Goal: Information Seeking & Learning: Find contact information

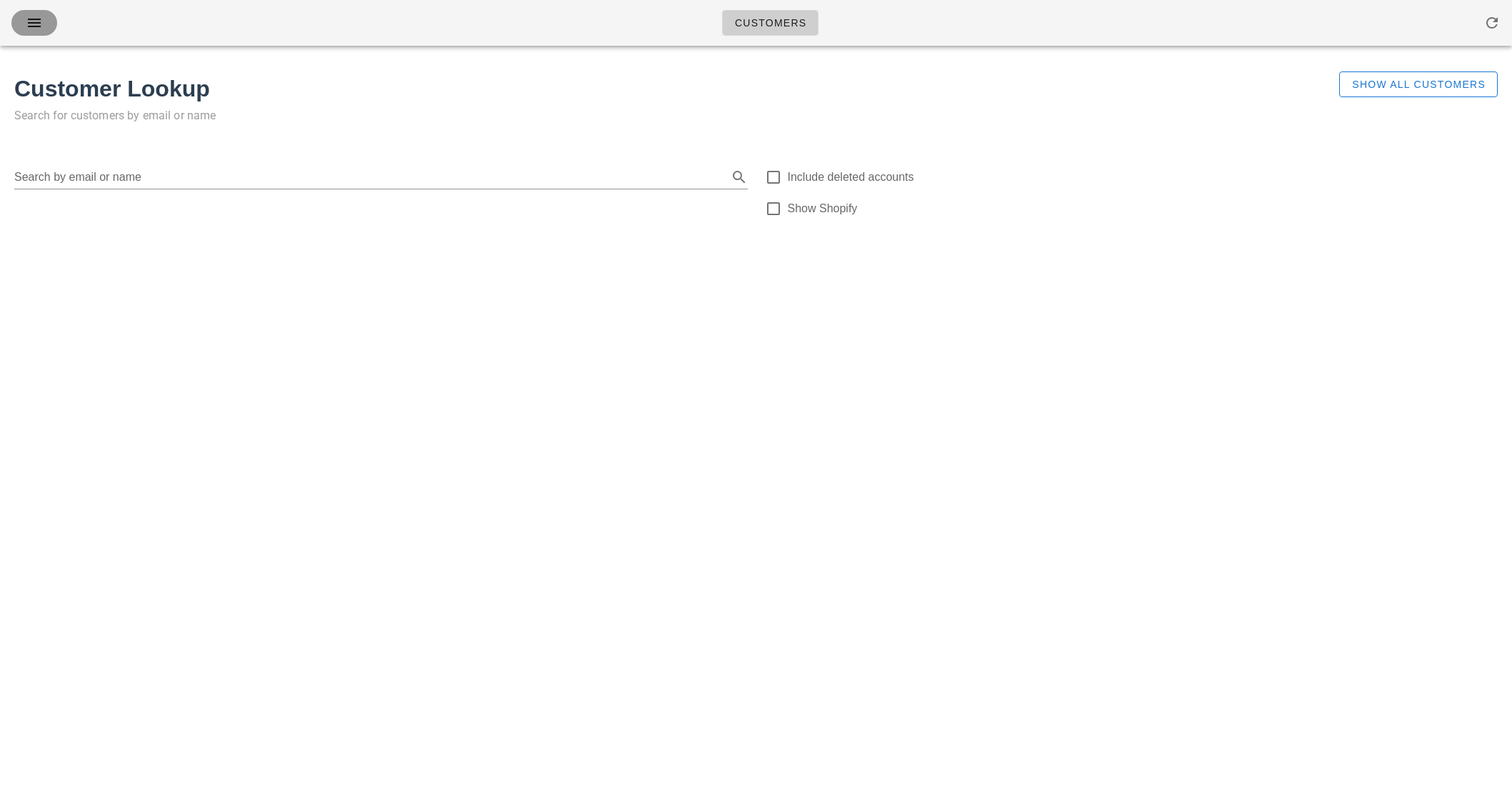
click at [35, 20] on icon "button" at bounding box center [34, 22] width 17 height 17
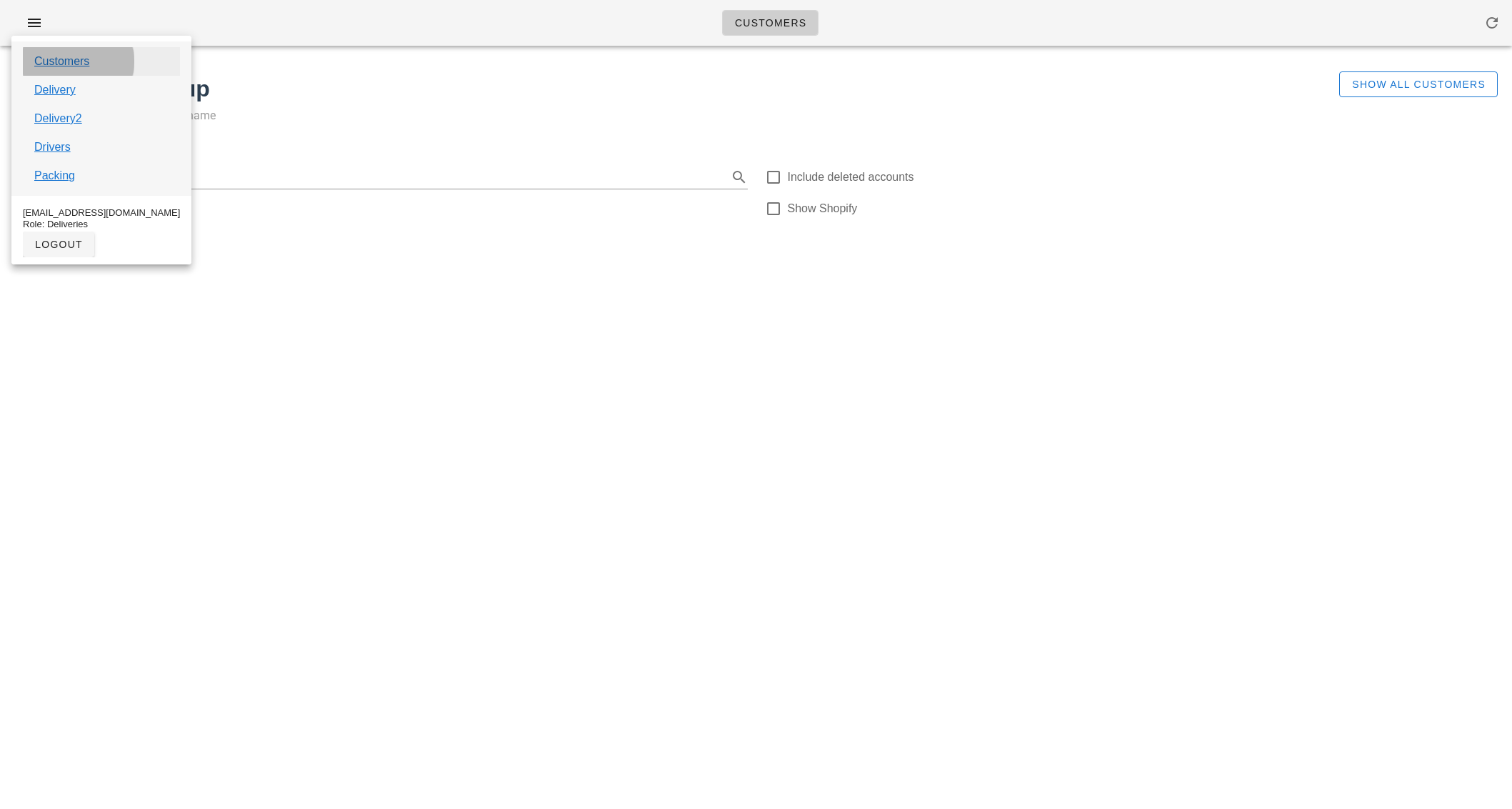
click at [76, 61] on link "Customers" at bounding box center [62, 61] width 55 height 17
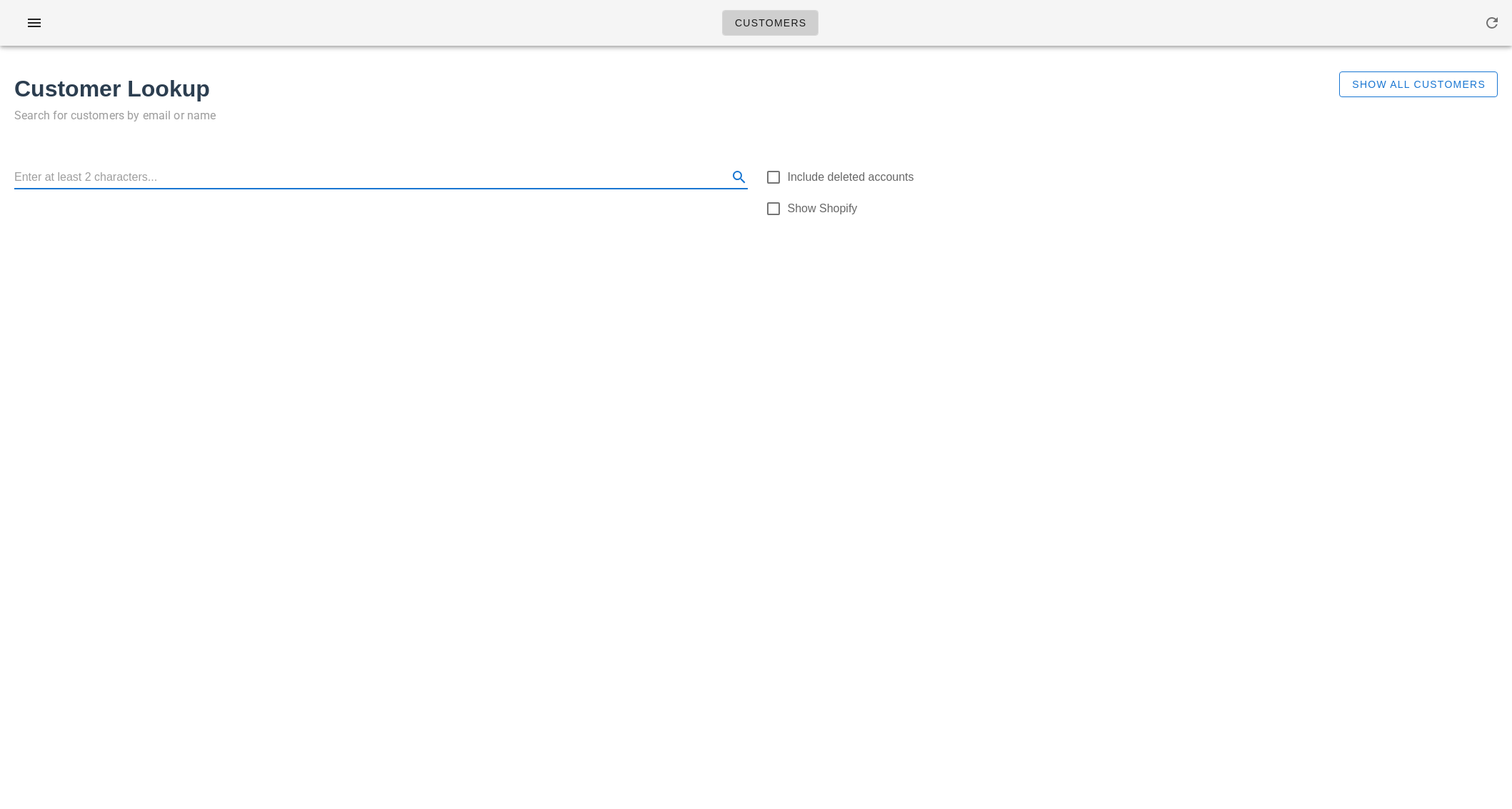
click at [128, 185] on input "text" at bounding box center [369, 178] width 711 height 23
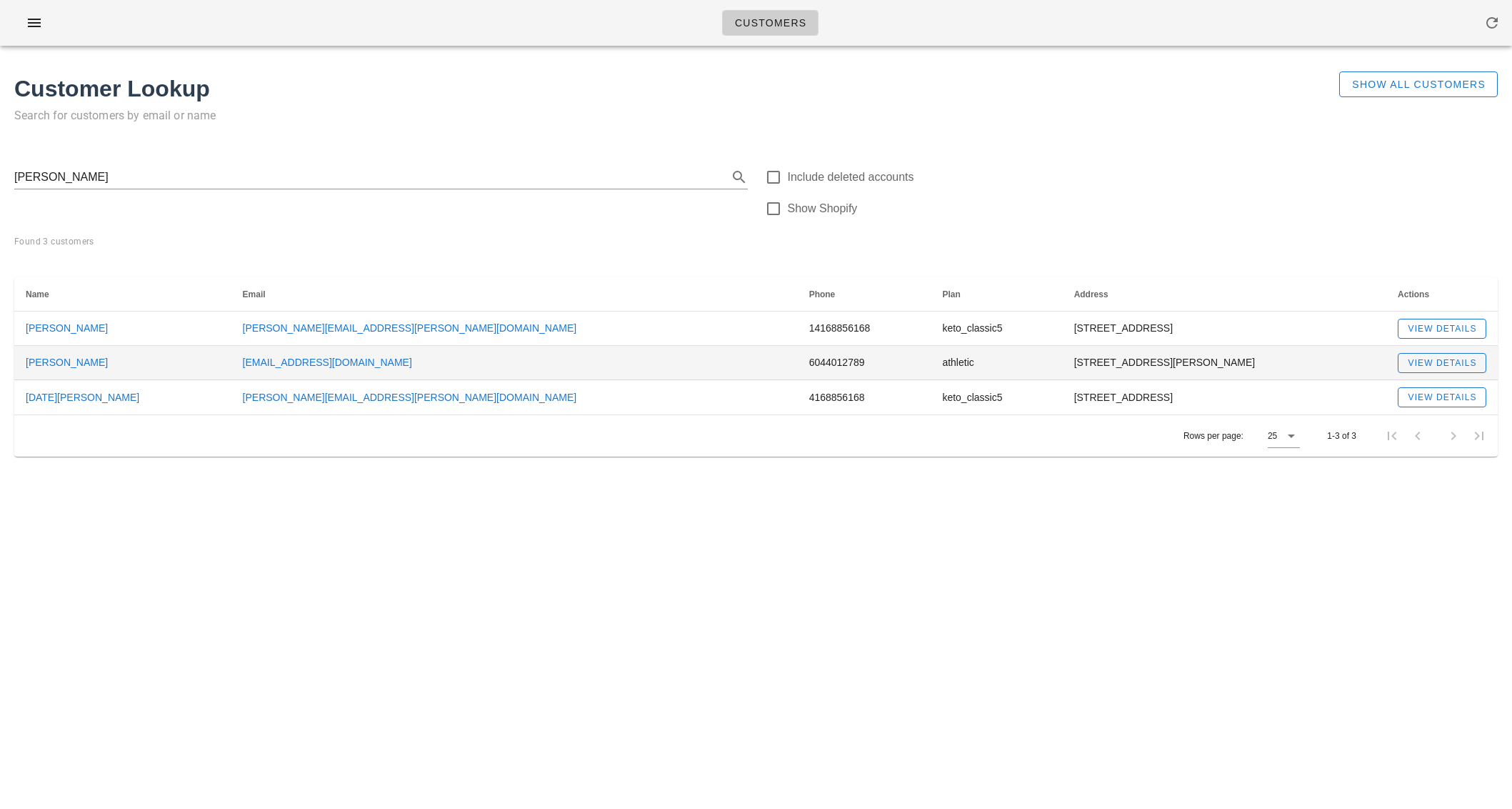
drag, startPoint x: 222, startPoint y: 360, endPoint x: 356, endPoint y: 367, distance: 134.2
click at [358, 367] on tr "Marcela Guzman Mmguzmanr@gmail.com 6044012789 athletic 2-1151 Haro St, Vancouve…" at bounding box center [756, 362] width 1484 height 34
copy tr "Mmguzmanr@gmail.com"
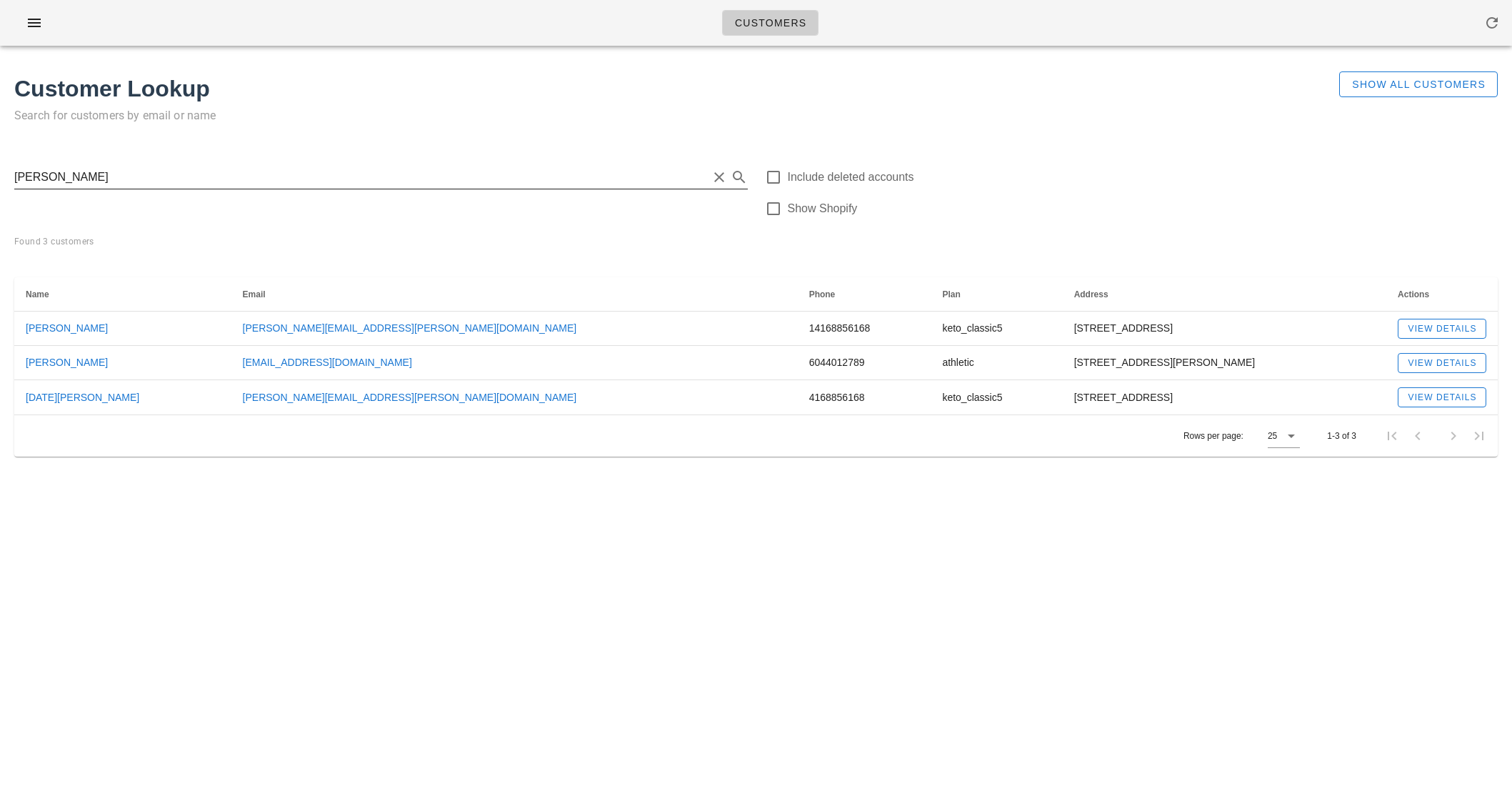
click at [75, 174] on input "Marcela" at bounding box center [360, 178] width 693 height 23
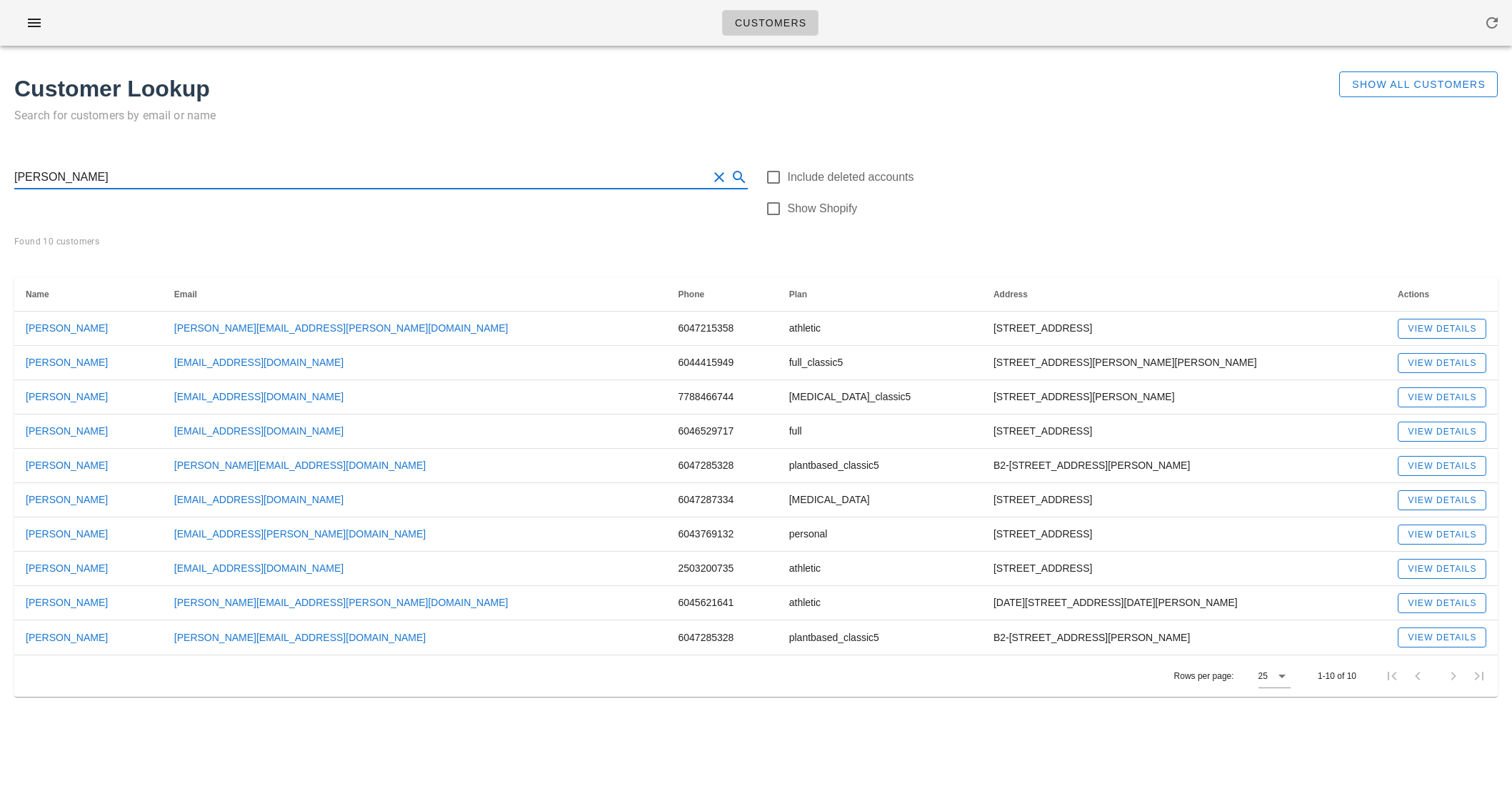
type input "Jared"
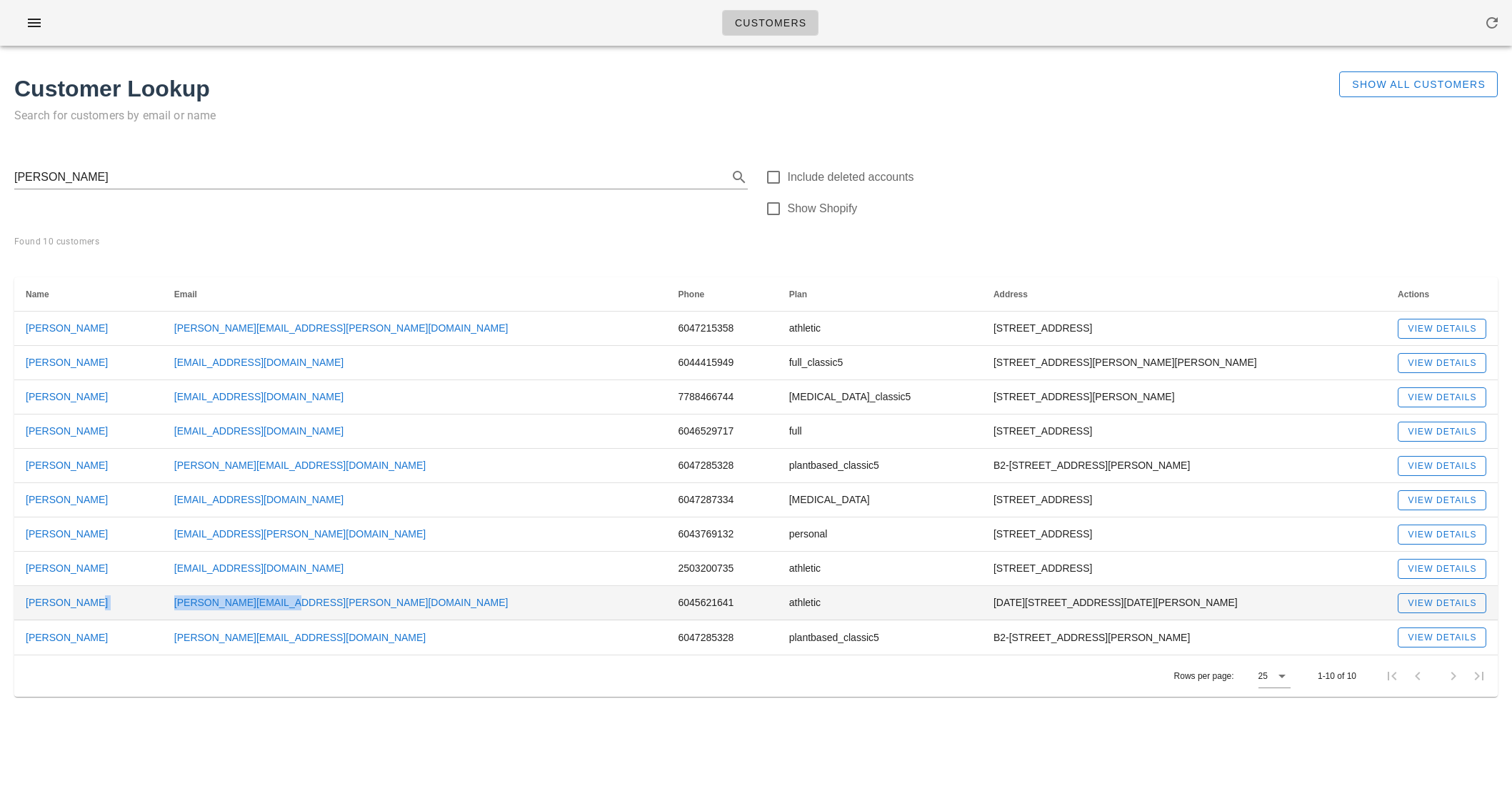
drag, startPoint x: 178, startPoint y: 607, endPoint x: 324, endPoint y: 611, distance: 146.1
click at [324, 611] on tr "Jared Enns enns.jared@gmail.com 6045621641 athletic 1002-1816 Haro Street, Vanc…" at bounding box center [756, 602] width 1484 height 34
copy tr "enns.jared@gmail.com"
